Goal: Information Seeking & Learning: Understand process/instructions

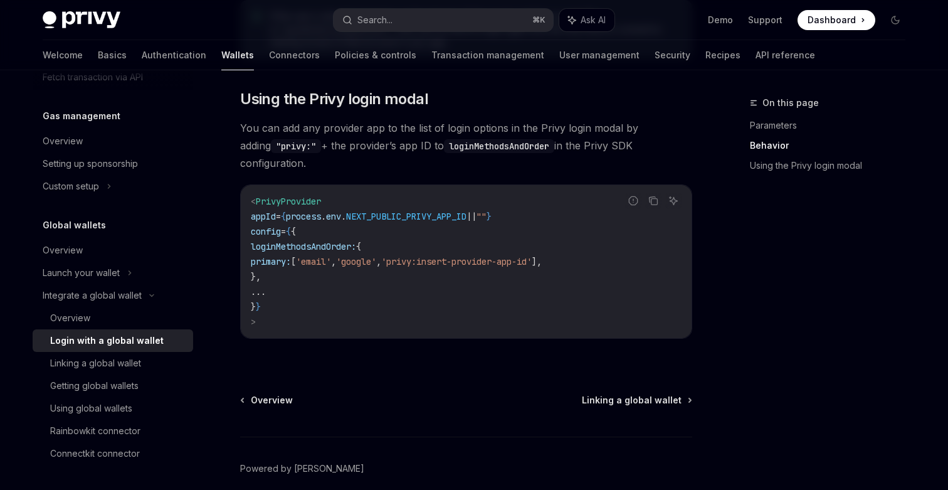
scroll to position [889, 0]
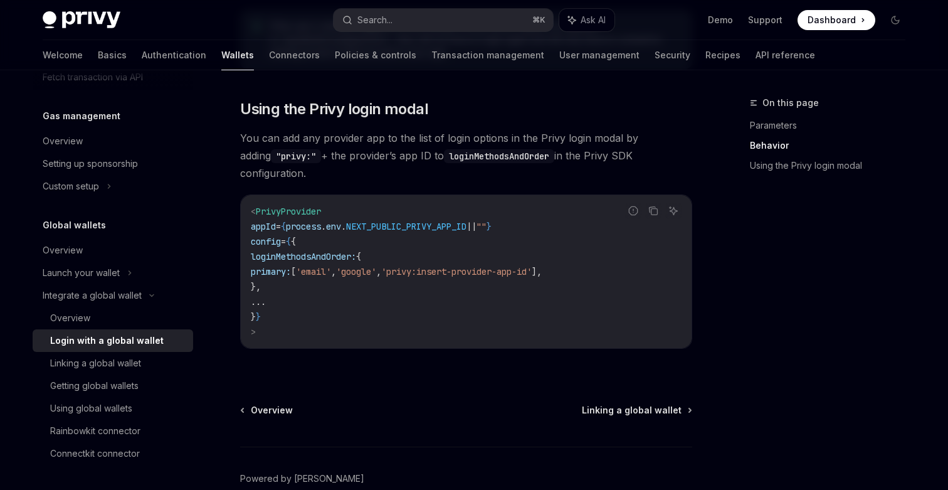
drag, startPoint x: 467, startPoint y: 171, endPoint x: 532, endPoint y: 171, distance: 64.6
click at [100, 320] on div "Overview" at bounding box center [117, 318] width 135 height 15
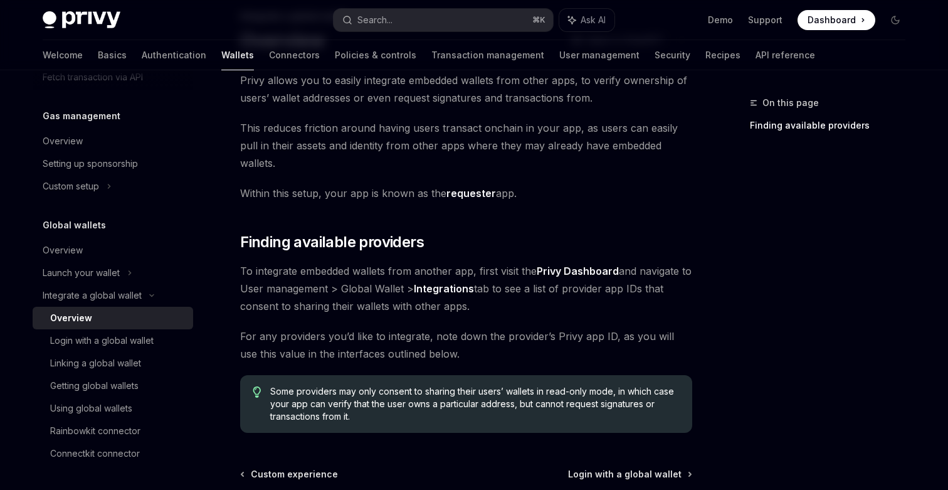
scroll to position [60, 0]
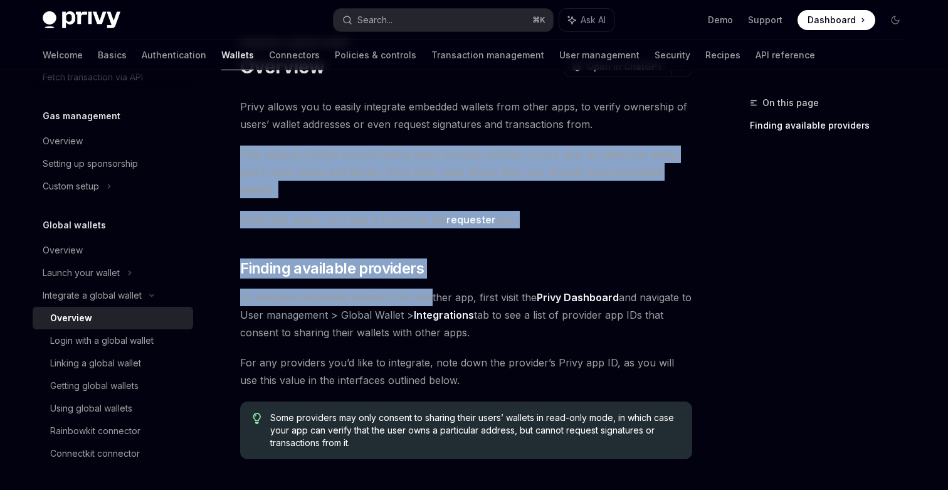
drag, startPoint x: 348, startPoint y: 133, endPoint x: 437, endPoint y: 304, distance: 192.5
click at [437, 297] on div "Privy allows you to easily integrate embedded wallets from other apps, to verif…" at bounding box center [466, 278] width 452 height 361
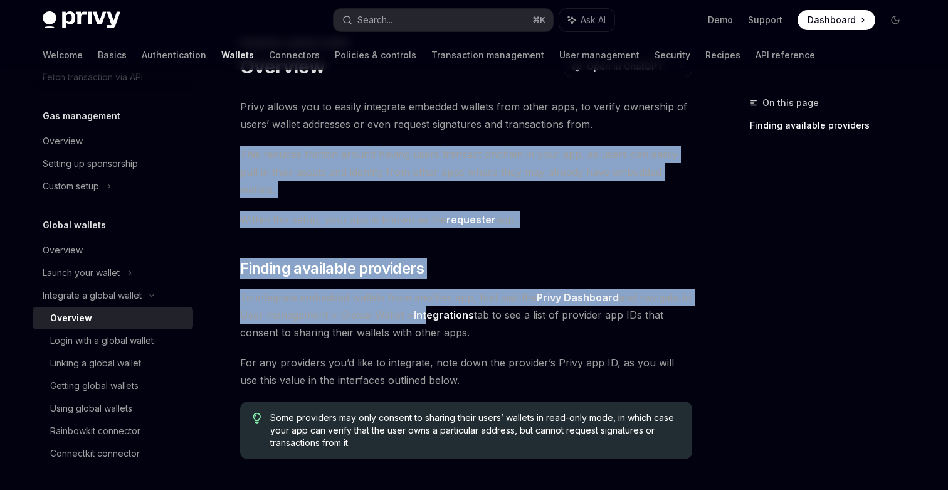
click at [437, 309] on link "Integrations" at bounding box center [444, 315] width 60 height 13
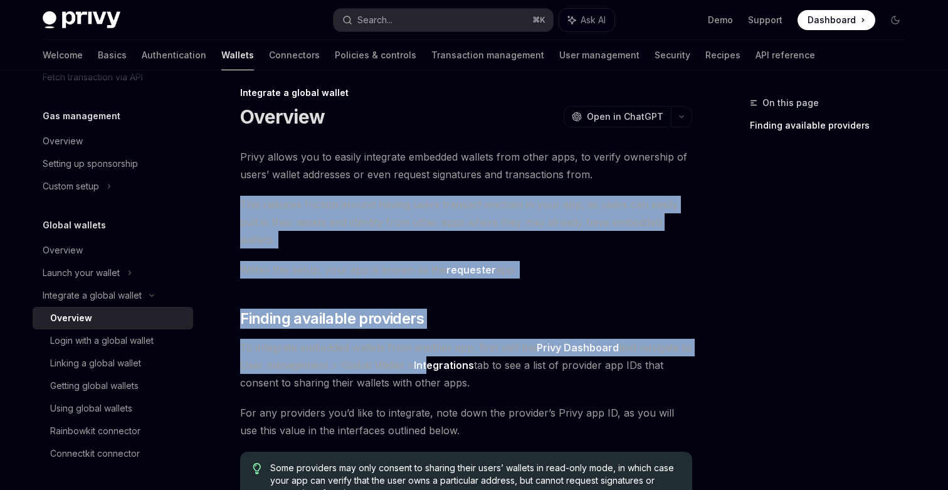
scroll to position [0, 0]
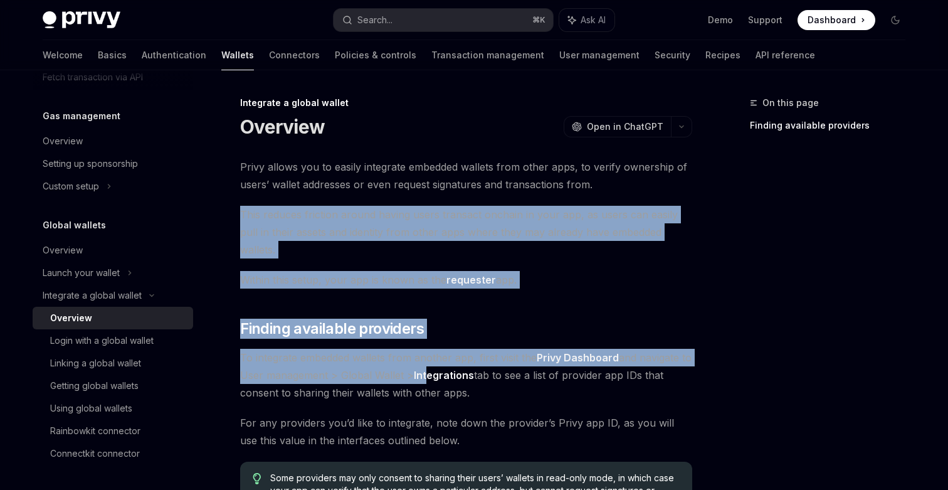
click at [464, 222] on span "This reduces friction around having users transact onchain in your app, as user…" at bounding box center [466, 232] width 452 height 53
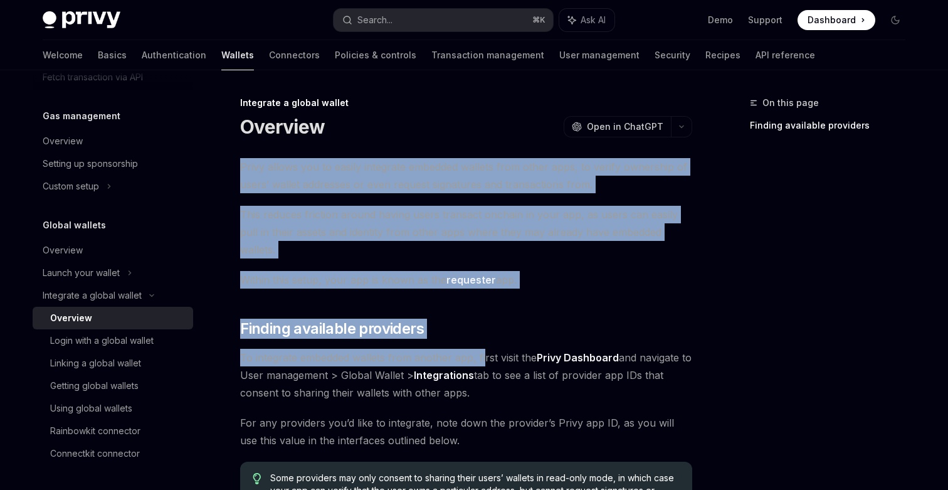
drag, startPoint x: 424, startPoint y: 149, endPoint x: 488, endPoint y: 370, distance: 230.5
click at [487, 364] on div "Integrate a global wallet Overview OpenAI Open in ChatGPT OpenAI Open in ChatGP…" at bounding box center [349, 400] width 693 height 610
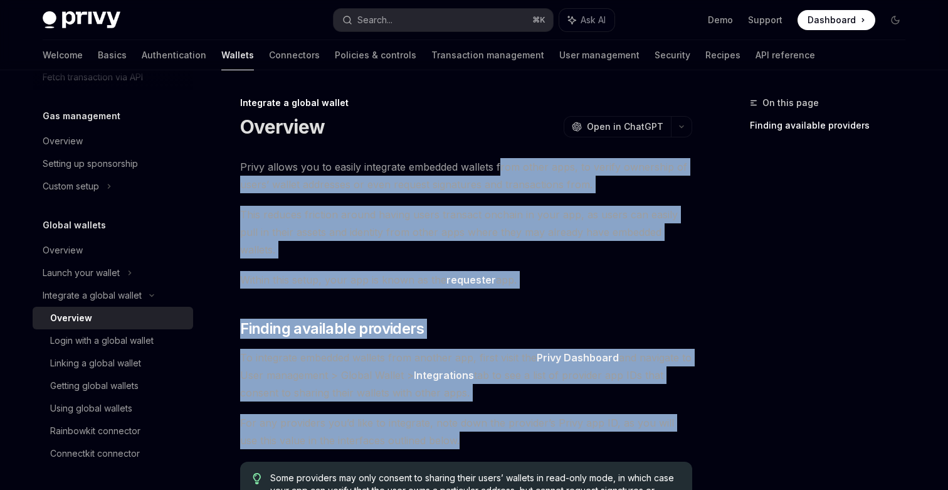
drag, startPoint x: 550, startPoint y: 430, endPoint x: 497, endPoint y: 155, distance: 279.8
click at [497, 156] on div "Integrate a global wallet Overview OpenAI Open in ChatGPT OpenAI Open in ChatGP…" at bounding box center [349, 400] width 693 height 610
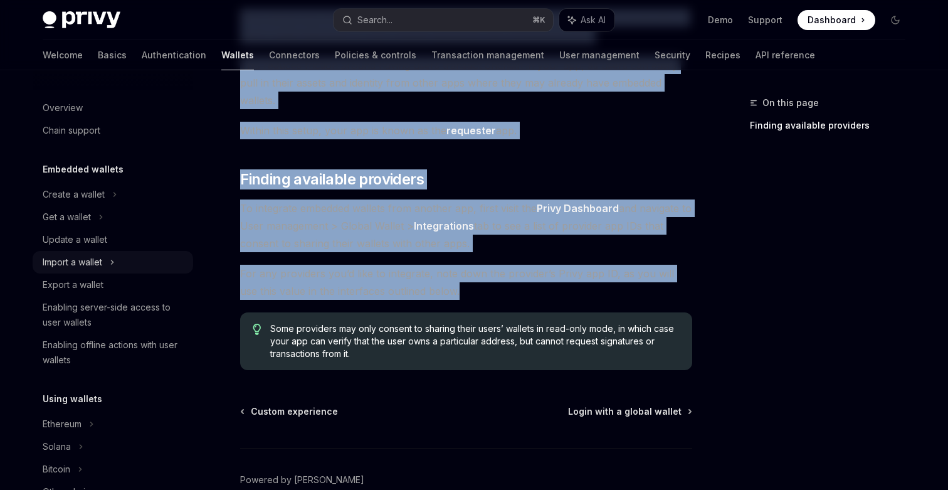
scroll to position [134, 0]
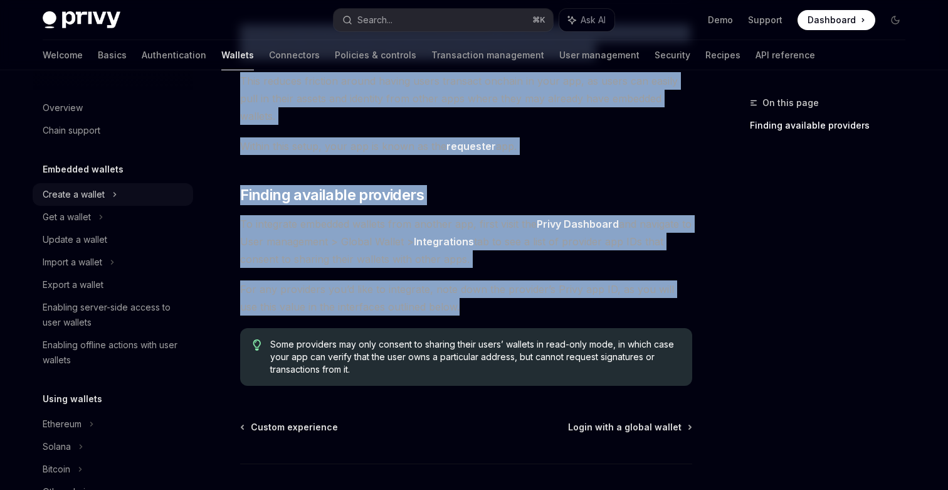
click at [80, 196] on div "Create a wallet" at bounding box center [74, 194] width 62 height 15
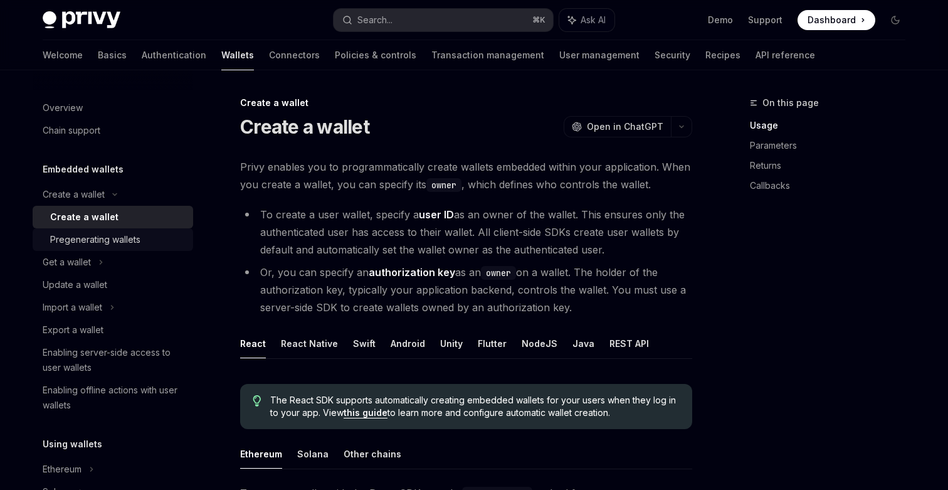
click at [80, 236] on div "Pregenerating wallets" at bounding box center [95, 239] width 90 height 15
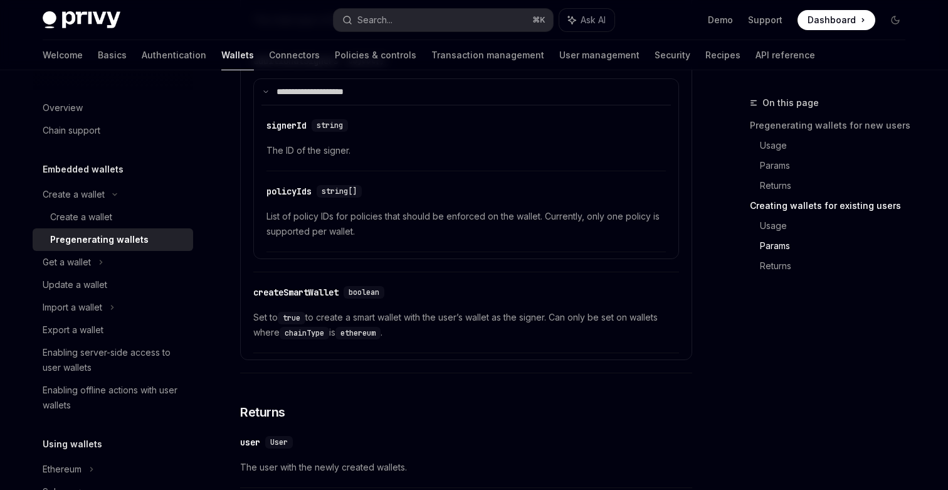
scroll to position [2404, 0]
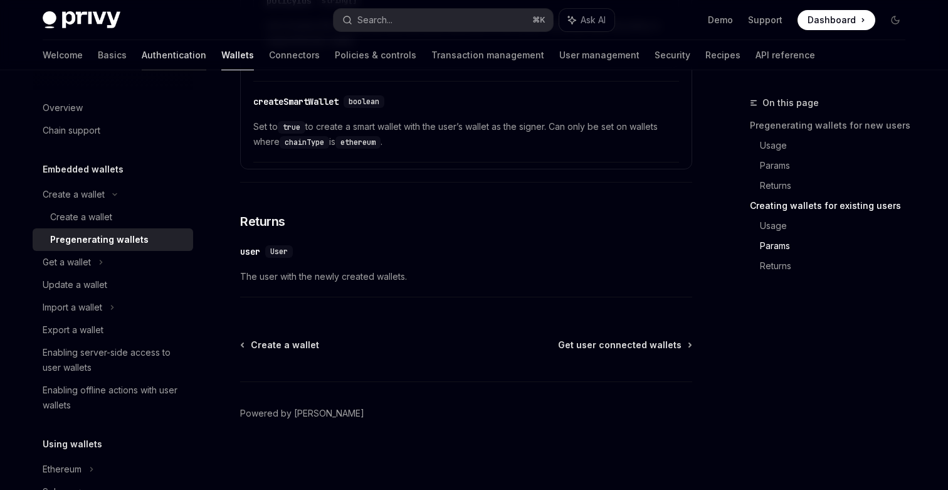
click at [142, 58] on link "Authentication" at bounding box center [174, 55] width 65 height 30
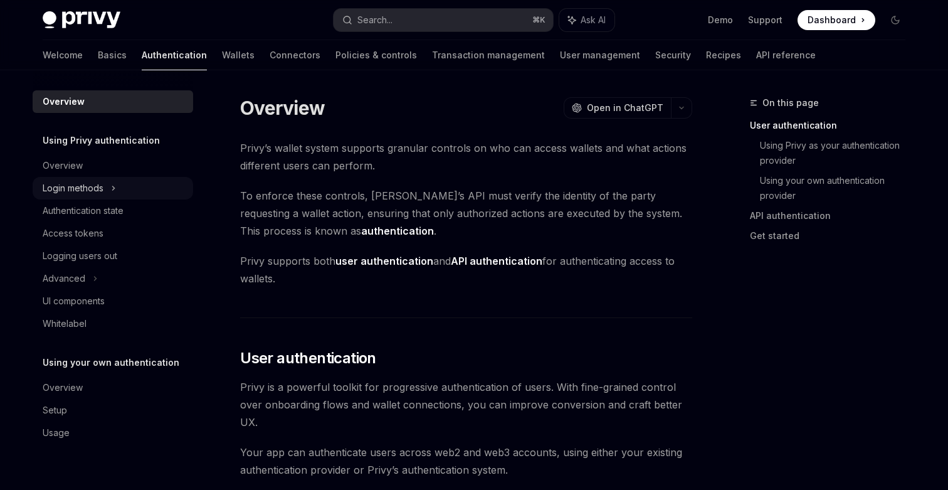
click at [82, 184] on div "Login methods" at bounding box center [73, 188] width 61 height 15
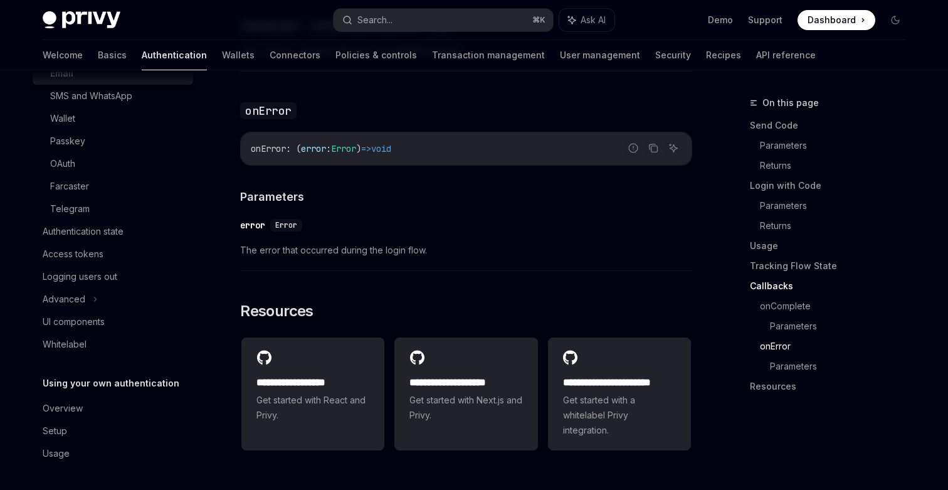
scroll to position [2579, 0]
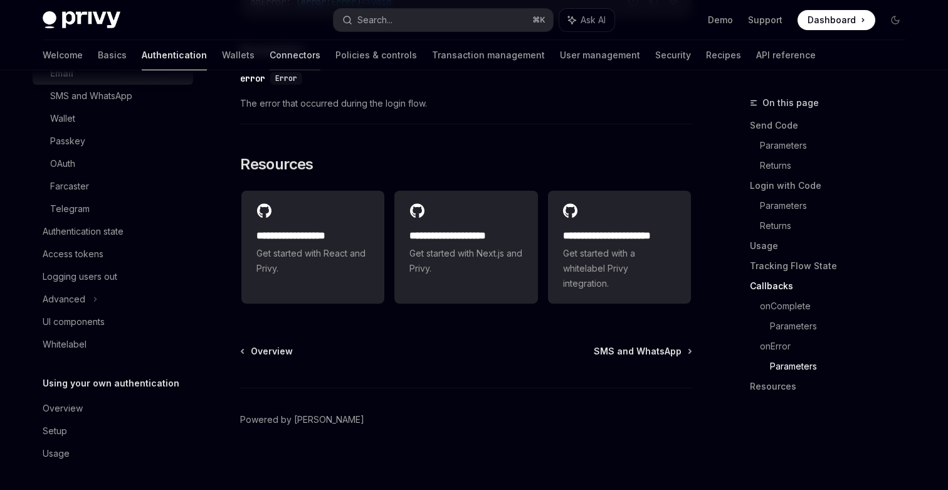
click at [270, 51] on link "Connectors" at bounding box center [295, 55] width 51 height 30
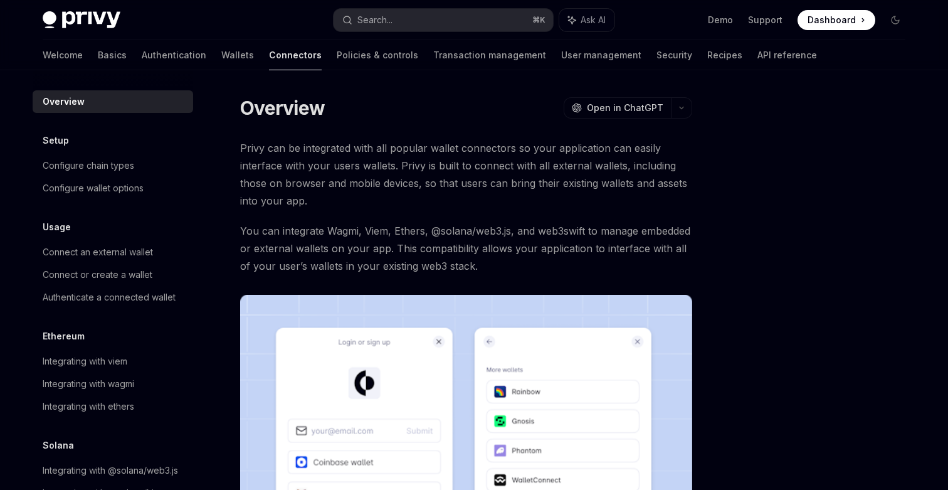
click at [60, 38] on div "Privy Docs home page Search... ⌘ K Ask AI Demo Support Dashboard Dashboard Sear…" at bounding box center [474, 20] width 863 height 40
click at [98, 49] on link "Basics" at bounding box center [112, 55] width 29 height 30
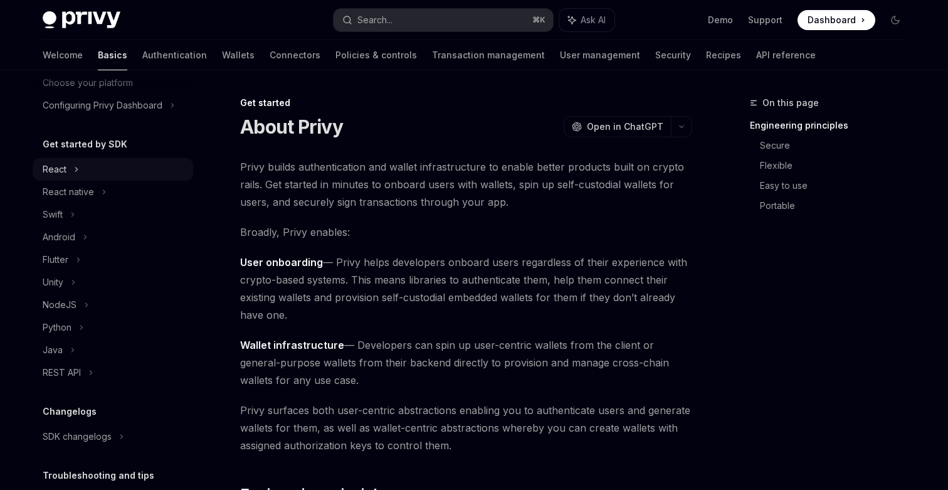
click at [66, 173] on div "React" at bounding box center [55, 169] width 24 height 15
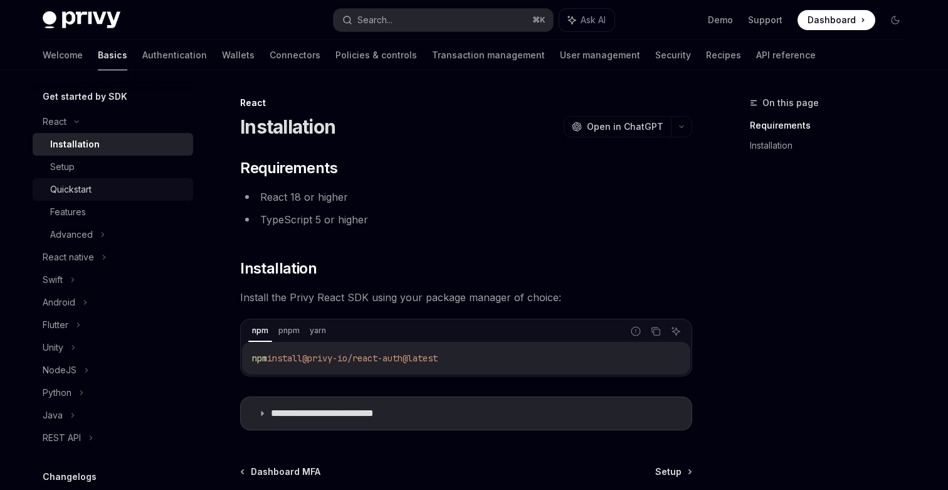
scroll to position [146, 0]
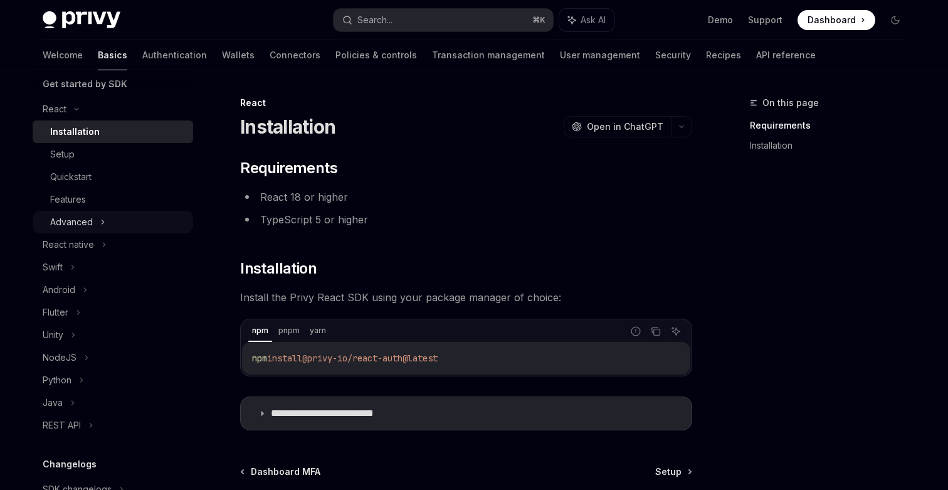
click at [75, 223] on div "Advanced" at bounding box center [71, 222] width 43 height 15
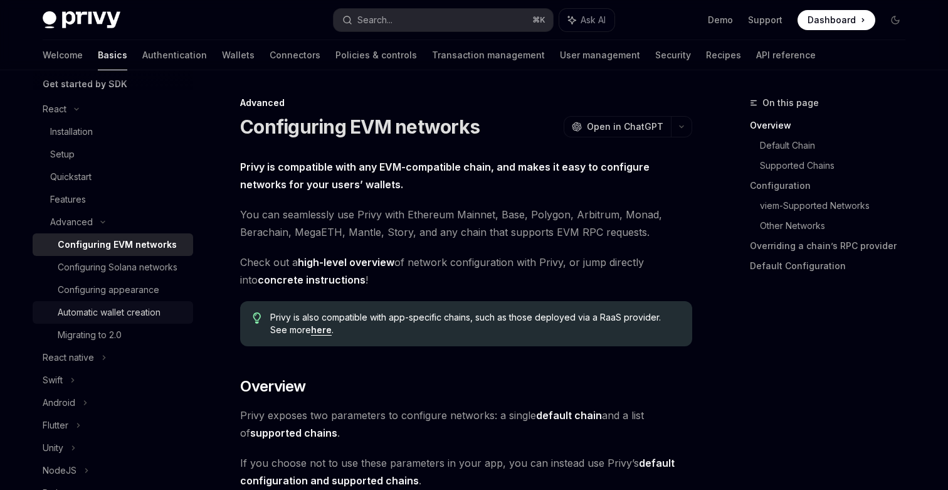
click at [82, 321] on link "Automatic wallet creation" at bounding box center [113, 312] width 161 height 23
type textarea "*"
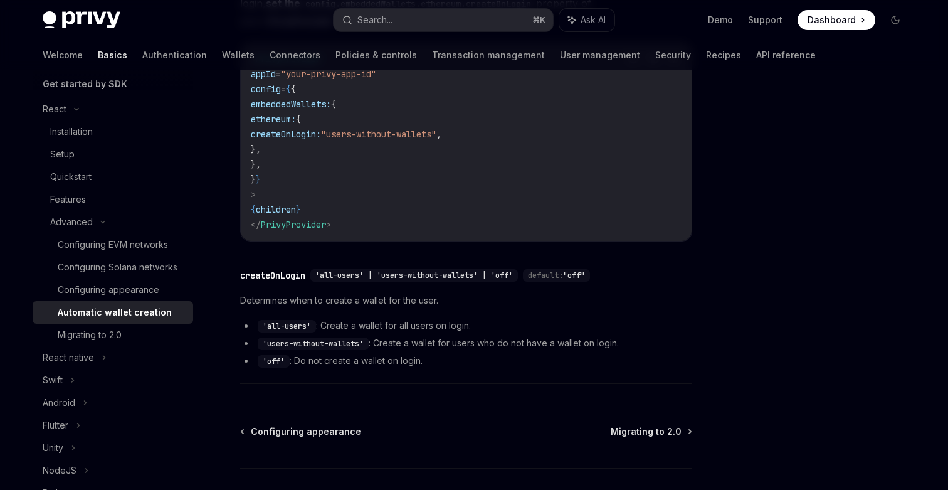
scroll to position [393, 0]
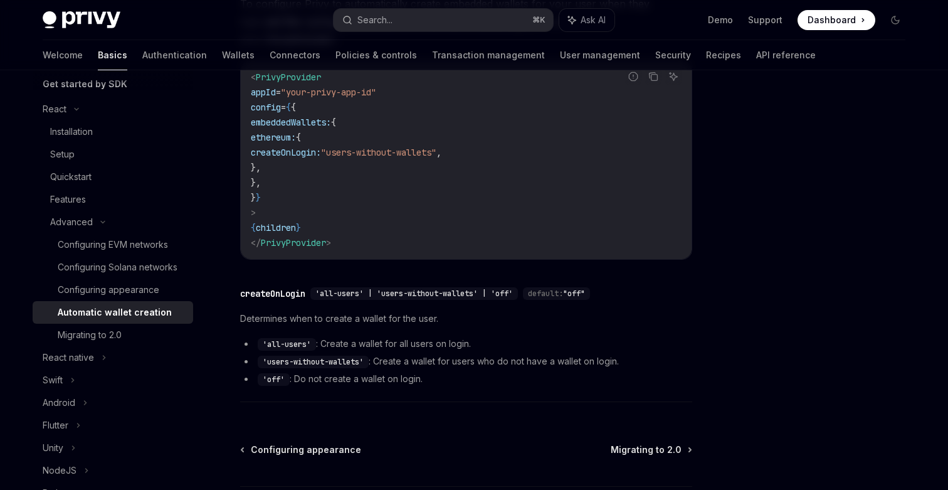
drag, startPoint x: 370, startPoint y: 140, endPoint x: 427, endPoint y: 162, distance: 60.6
click at [425, 162] on code "< PrivyProvider appId = "your-privy-app-id" config = { { embeddedWallets: { eth…" at bounding box center [466, 160] width 431 height 181
click at [416, 144] on code "< PrivyProvider appId = "your-privy-app-id" config = { { embeddedWallets: { eth…" at bounding box center [466, 160] width 431 height 181
drag, startPoint x: 417, startPoint y: 137, endPoint x: 533, endPoint y: 139, distance: 116.1
click at [437, 147] on span ""users-without-wallets"" at bounding box center [378, 152] width 115 height 11
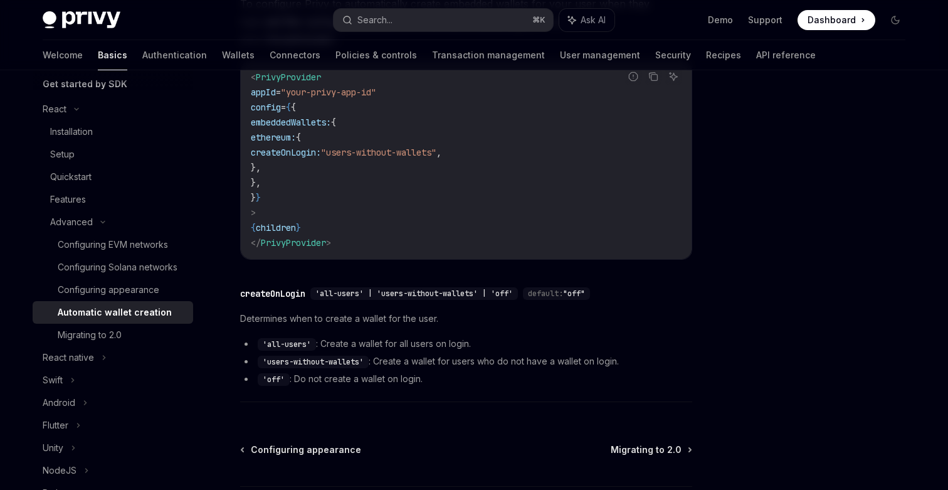
copy span "users-without-wallets""
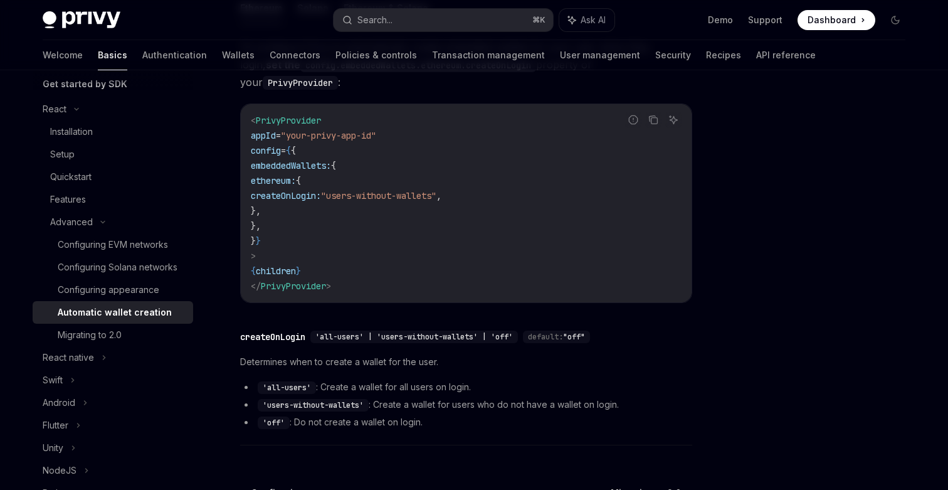
scroll to position [333, 0]
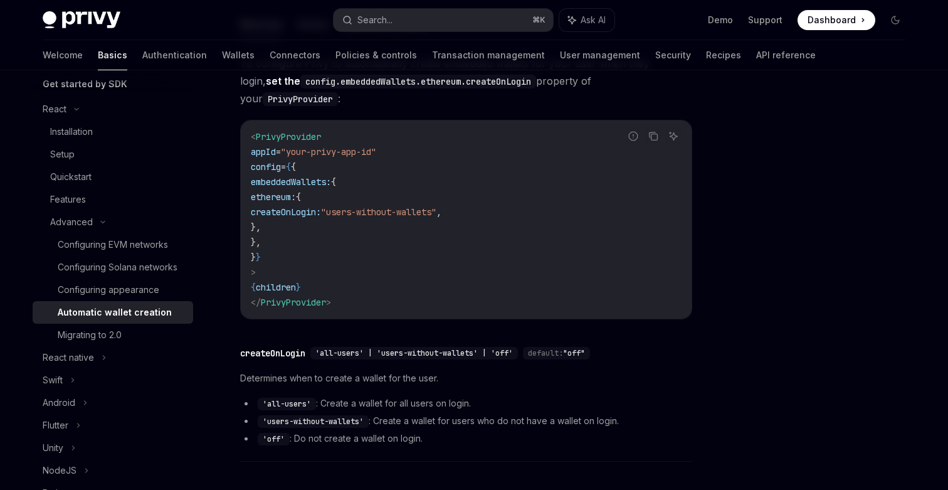
click at [301, 191] on span "{" at bounding box center [298, 196] width 5 height 11
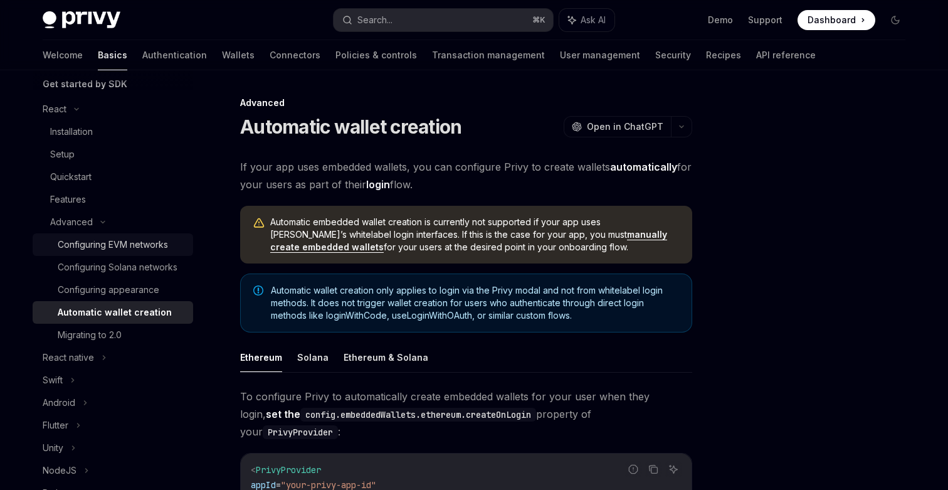
scroll to position [0, 0]
